Goal: Use online tool/utility: Utilize a website feature to perform a specific function

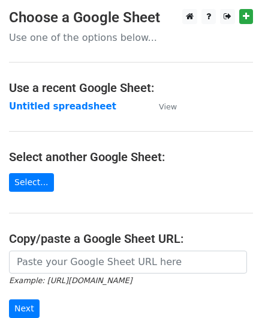
scroll to position [120, 0]
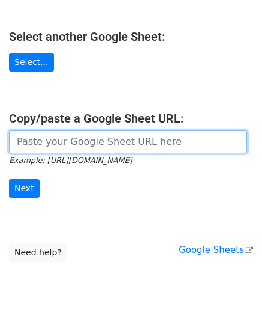
click at [46, 147] on input "url" at bounding box center [128, 141] width 238 height 23
paste input "[URL][DOMAIN_NAME]"
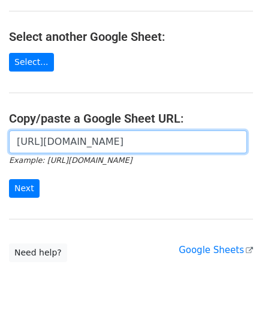
scroll to position [0, 239]
type input "[URL][DOMAIN_NAME]"
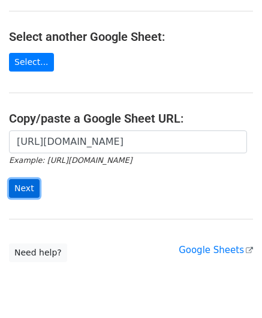
scroll to position [0, 0]
click at [29, 187] on input "Next" at bounding box center [24, 188] width 31 height 19
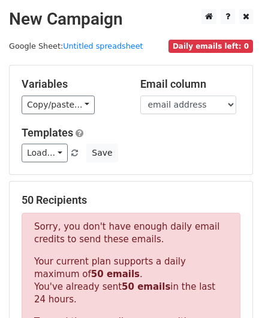
scroll to position [405, 0]
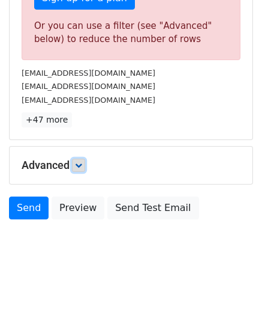
click at [79, 161] on icon at bounding box center [78, 164] width 7 height 7
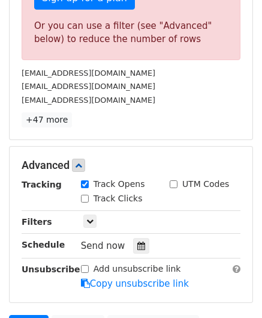
drag, startPoint x: 137, startPoint y: 238, endPoint x: 142, endPoint y: 229, distance: 10.7
click at [137, 241] on icon at bounding box center [141, 245] width 8 height 8
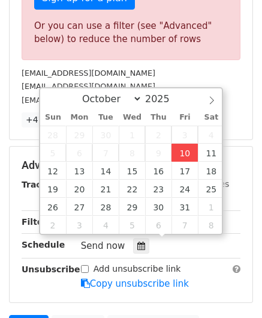
type input "2025-10-10 12:00"
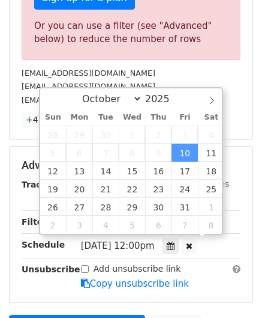
scroll to position [0, 0]
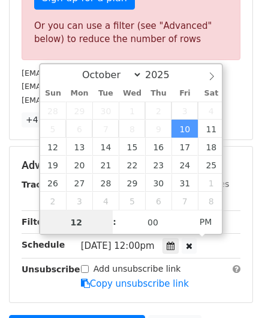
paste input "0"
type input "10"
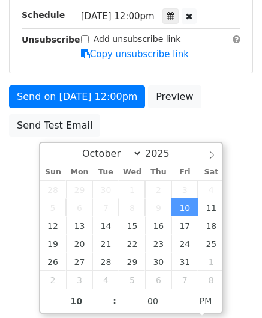
type input "2025-10-10 22:00"
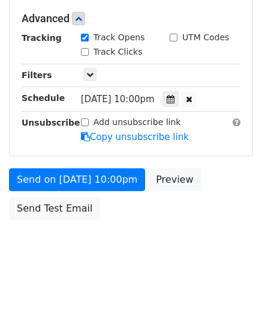
scroll to position [550, 0]
